Goal: Register for event/course

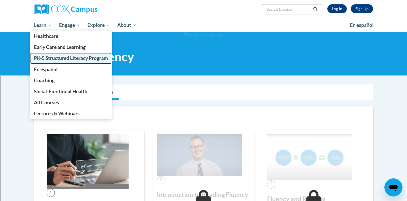
click at [46, 58] on span "PK-5 Structured Literacy Program" at bounding box center [71, 58] width 74 height 6
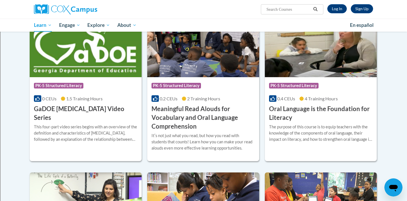
scroll to position [350, 0]
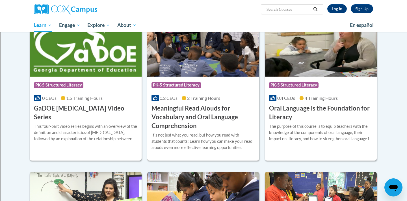
click at [181, 104] on h3 "Meaningful Read Alouds for Vocabulary and Oral Language Comprehension" at bounding box center [203, 117] width 103 height 26
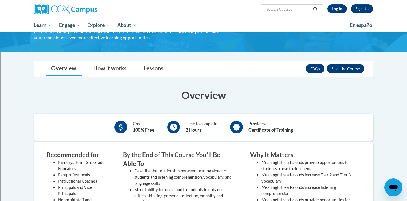
scroll to position [76, 0]
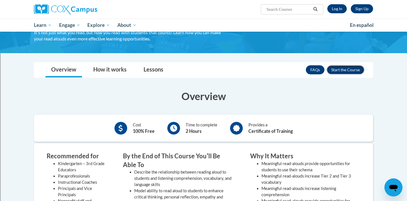
click at [342, 73] on button "Enroll" at bounding box center [346, 69] width 38 height 9
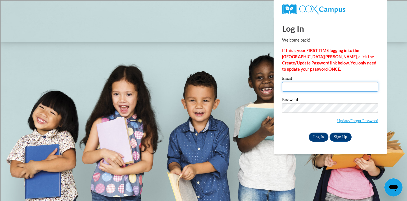
type input "smcmillan@shorewood.k12.wi.us"
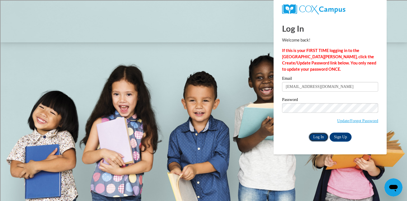
click at [319, 137] on input "Log In" at bounding box center [319, 137] width 20 height 9
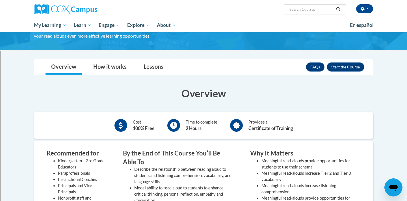
scroll to position [73, 0]
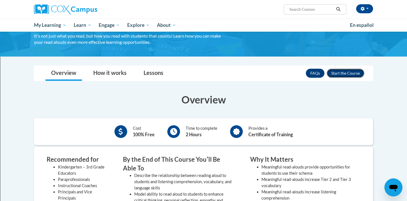
click at [348, 72] on button "Enroll" at bounding box center [346, 73] width 38 height 9
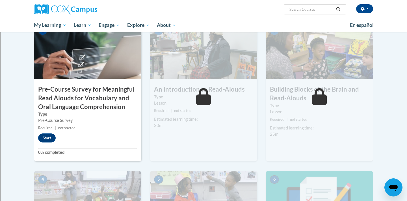
scroll to position [147, 0]
click at [46, 137] on button "Start" at bounding box center [47, 137] width 18 height 9
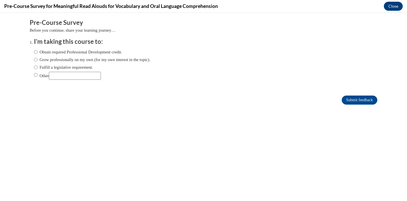
scroll to position [0, 0]
click at [35, 75] on input "Other" at bounding box center [36, 75] width 4 height 6
radio input "true"
click at [356, 103] on input "Submit feedback" at bounding box center [360, 100] width 36 height 9
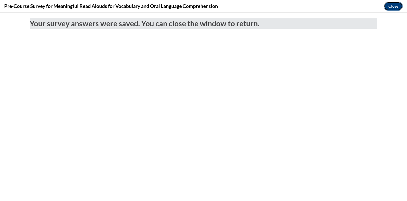
click at [396, 8] on button "Close" at bounding box center [393, 6] width 19 height 9
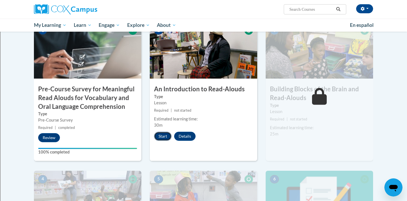
click at [163, 135] on button "Start" at bounding box center [163, 136] width 18 height 9
